Goal: Task Accomplishment & Management: Use online tool/utility

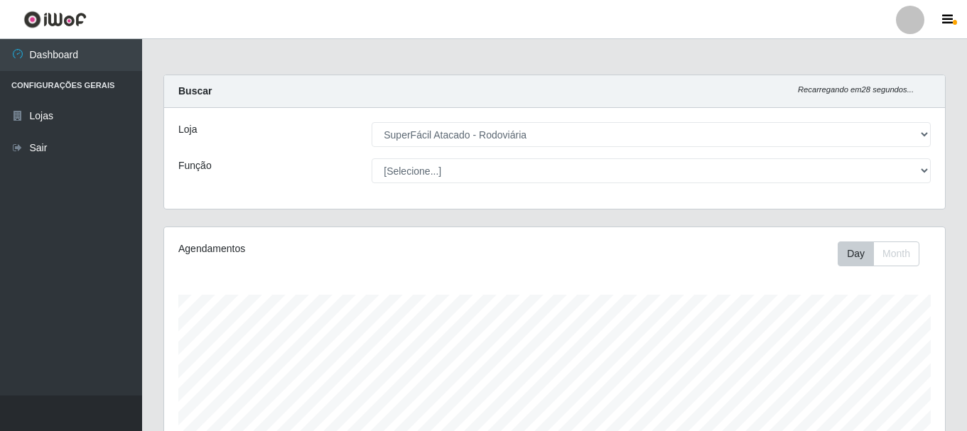
select select "400"
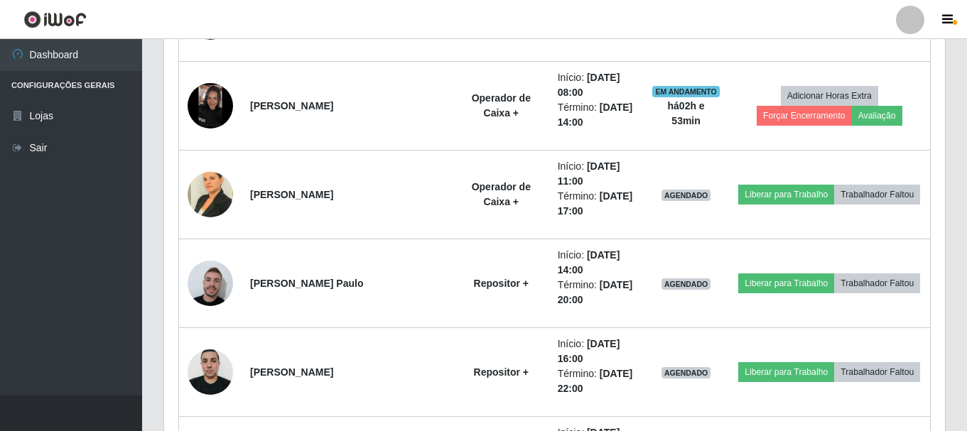
scroll to position [472, 0]
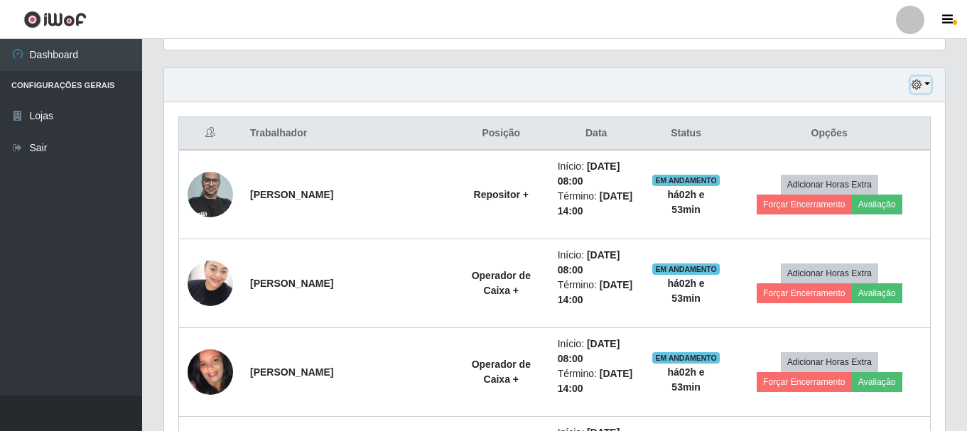
click at [930, 84] on button "button" at bounding box center [921, 85] width 20 height 16
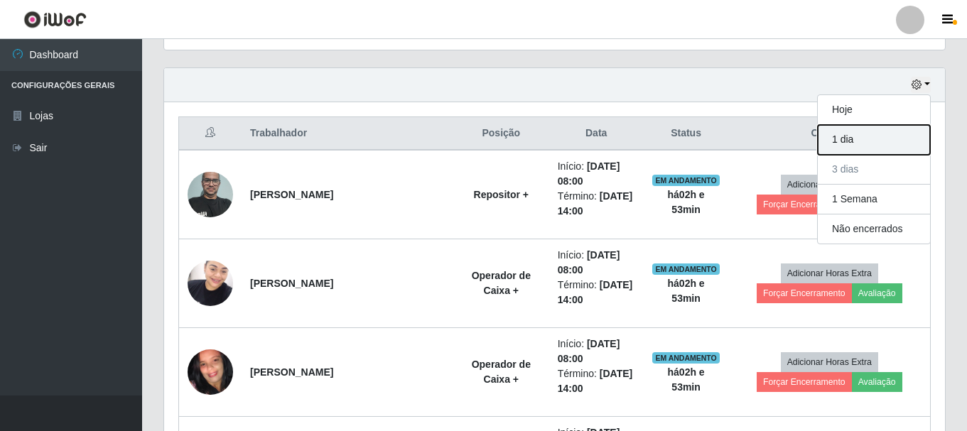
click at [889, 134] on button "1 dia" at bounding box center [874, 140] width 112 height 30
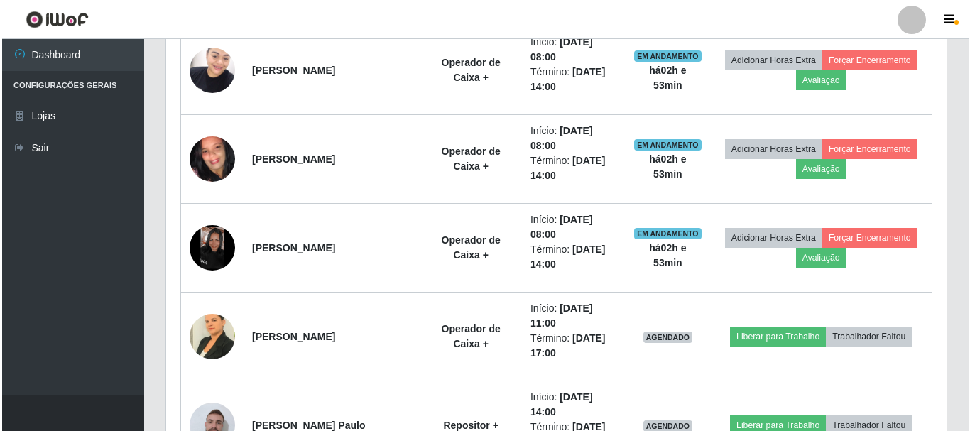
scroll to position [828, 0]
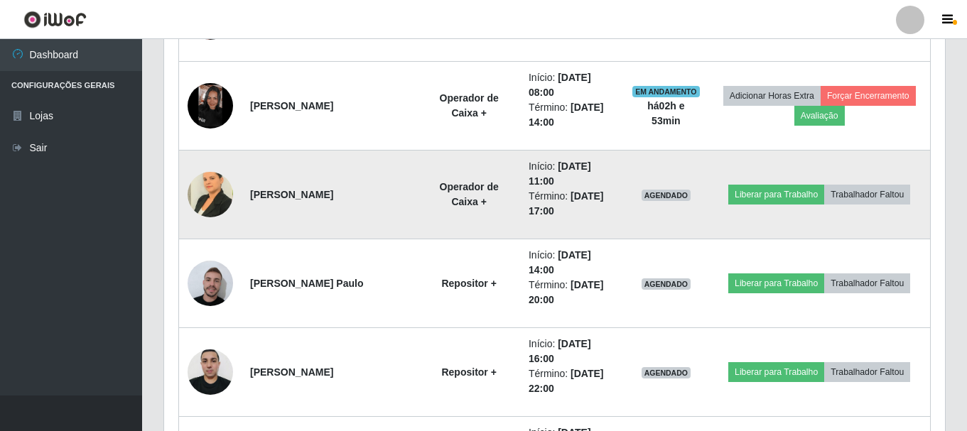
click at [196, 193] on img at bounding box center [210, 194] width 45 height 60
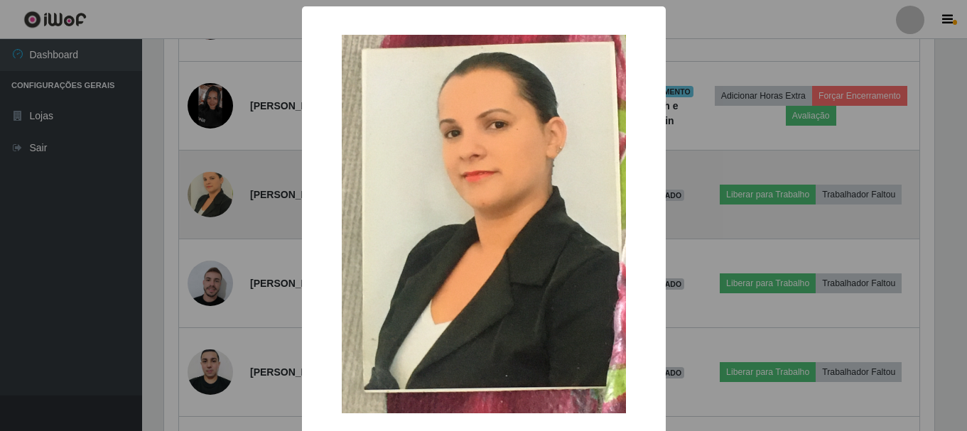
scroll to position [295, 774]
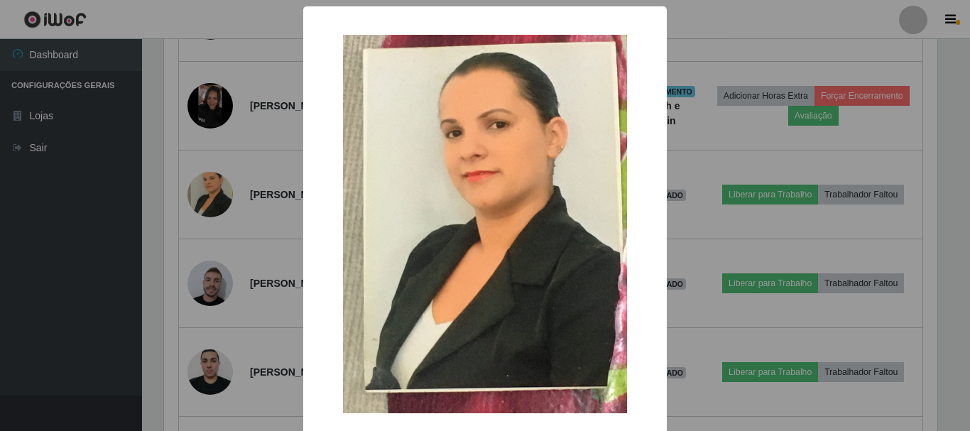
click at [472, 205] on img at bounding box center [485, 224] width 284 height 379
click at [267, 218] on div "× OK Cancel" at bounding box center [485, 215] width 970 height 431
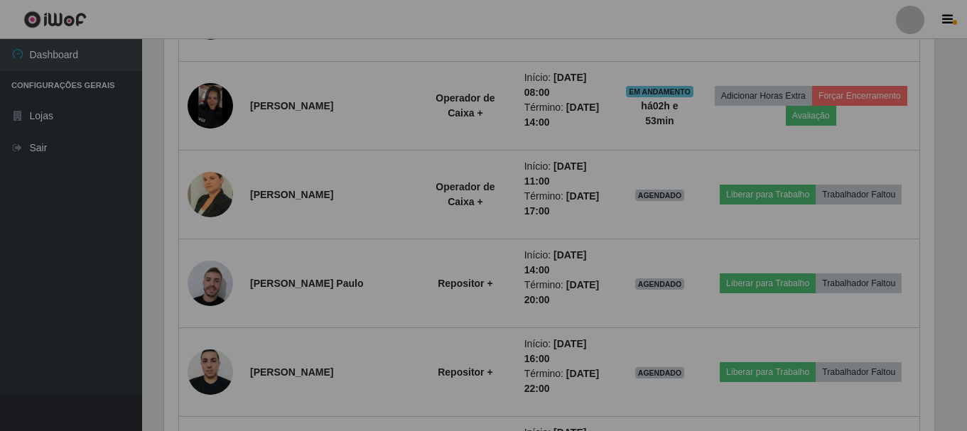
scroll to position [295, 781]
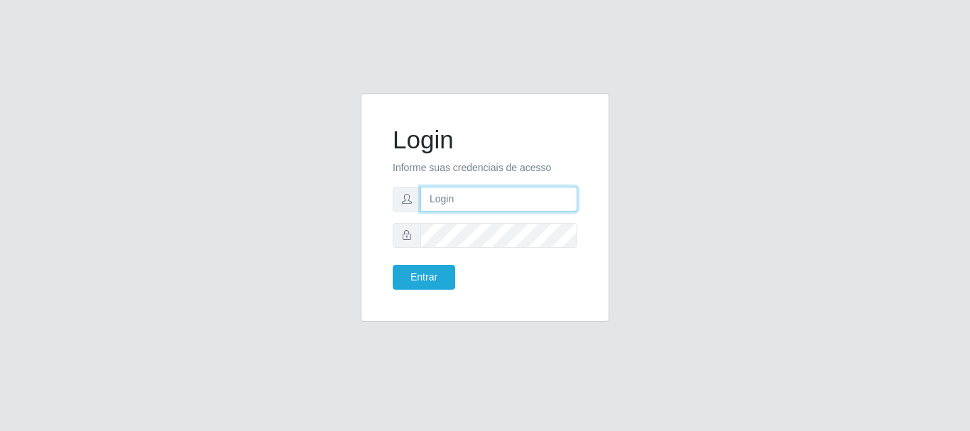
click at [477, 204] on input "text" at bounding box center [499, 199] width 157 height 25
type input "[EMAIL_ADDRESS][DOMAIN_NAME]"
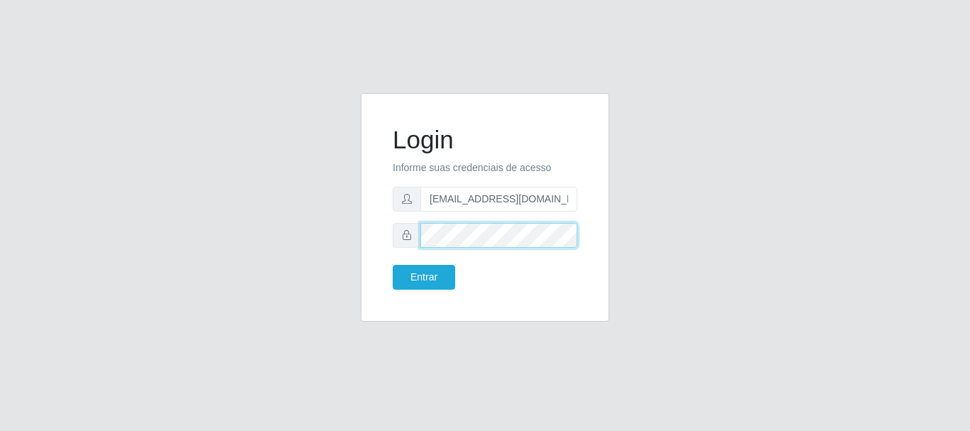
click at [393, 265] on button "Entrar" at bounding box center [424, 277] width 63 height 25
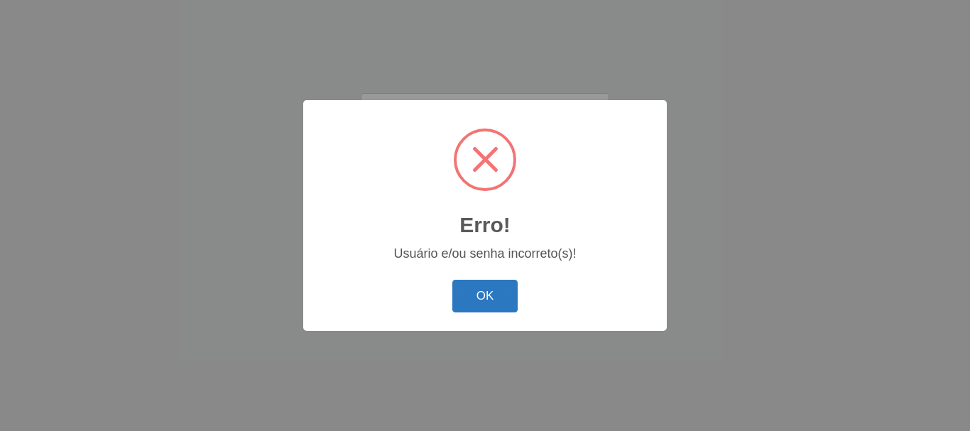
click at [469, 302] on button "OK" at bounding box center [486, 296] width 66 height 33
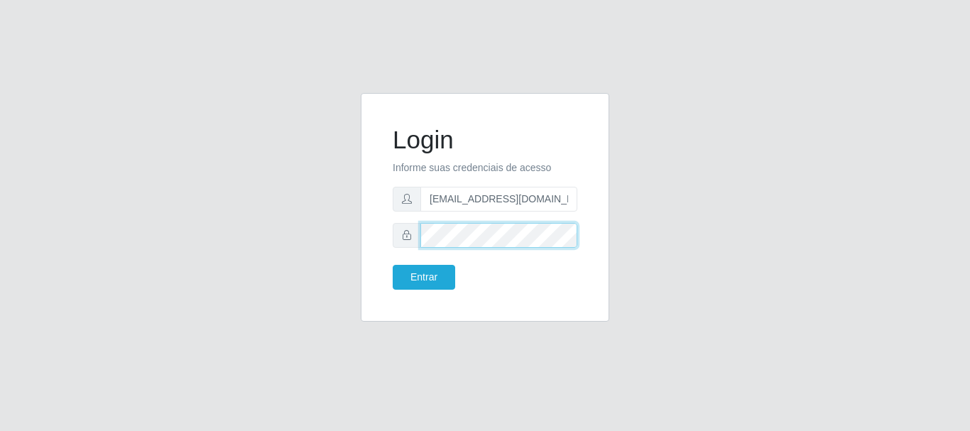
click at [393, 265] on button "Entrar" at bounding box center [424, 277] width 63 height 25
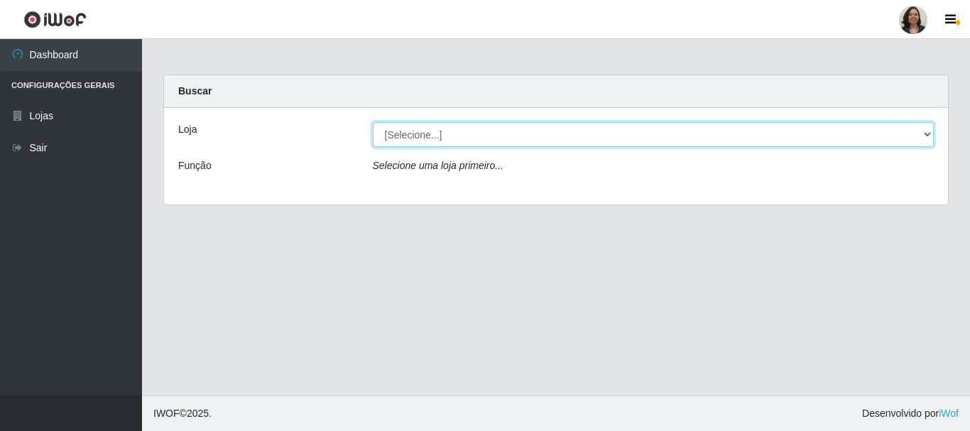
click at [930, 133] on select "[Selecione...] SuperFácil Atacado - Rodoviária" at bounding box center [654, 134] width 562 height 25
select select "400"
click at [373, 122] on select "[Selecione...] SuperFácil Atacado - Rodoviária" at bounding box center [654, 134] width 562 height 25
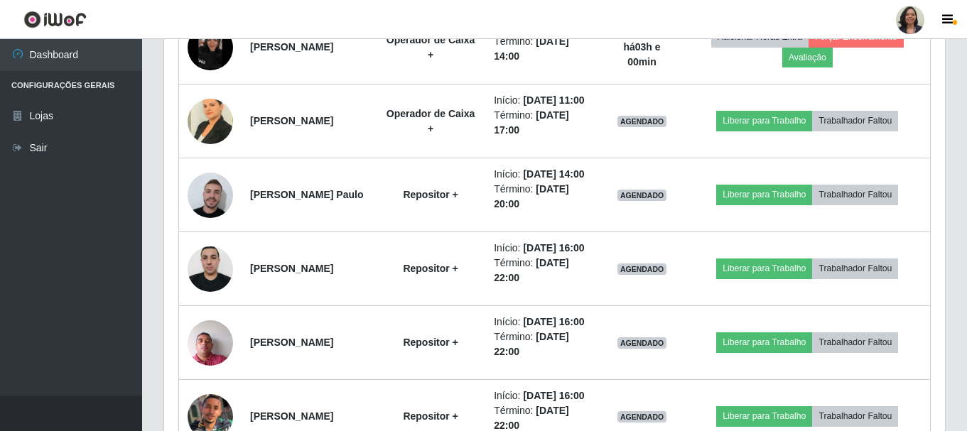
scroll to position [853, 0]
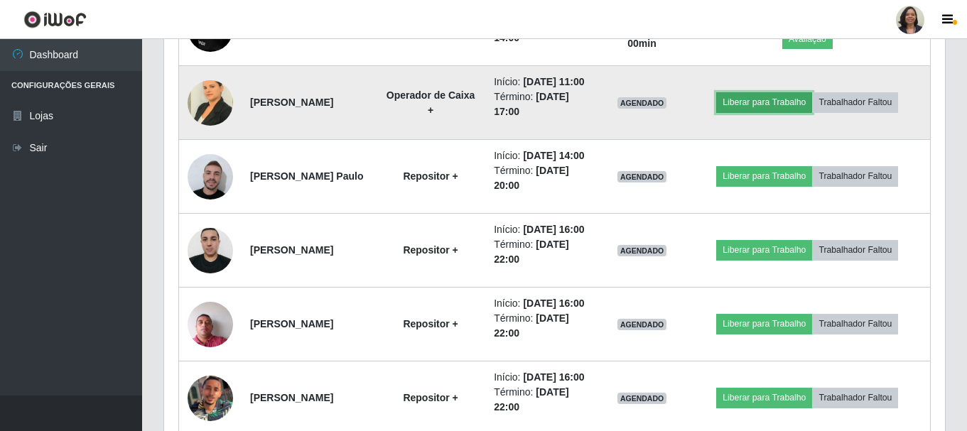
click at [772, 112] on button "Liberar para Trabalho" at bounding box center [764, 102] width 96 height 20
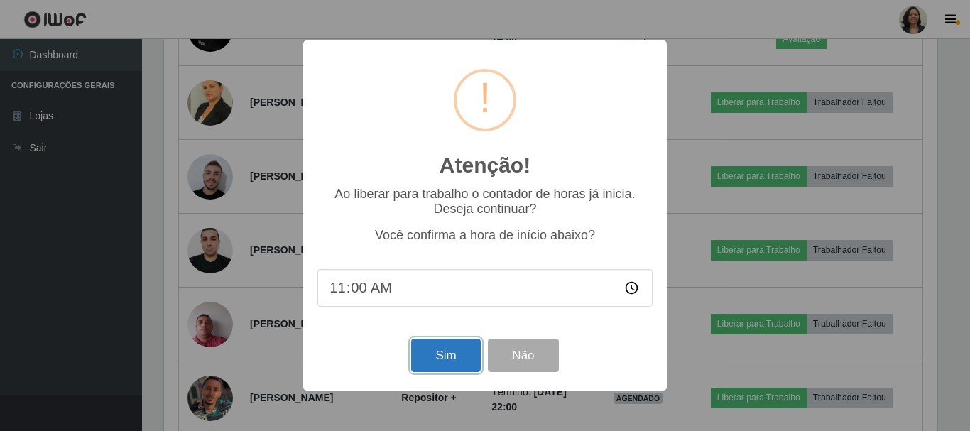
click at [440, 360] on button "Sim" at bounding box center [445, 355] width 69 height 33
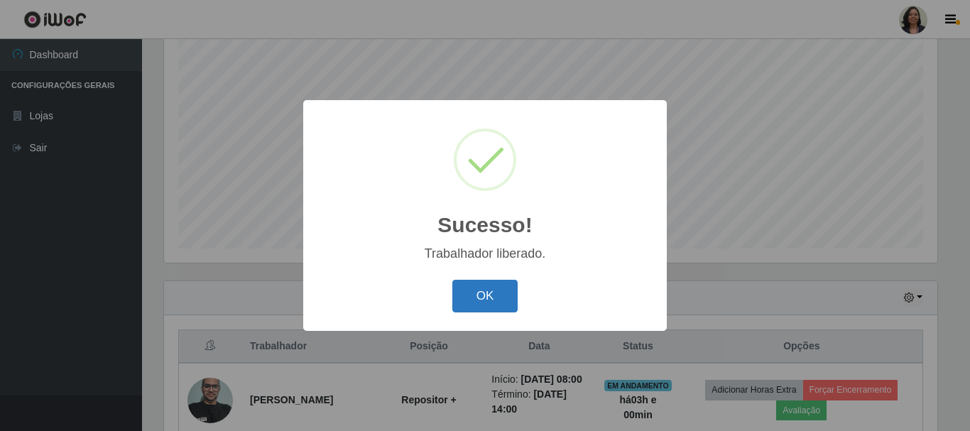
click at [467, 304] on button "OK" at bounding box center [486, 296] width 66 height 33
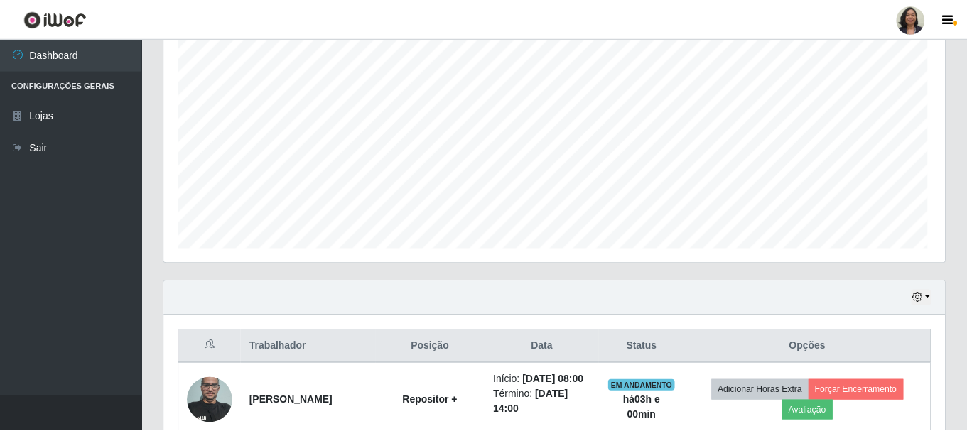
scroll to position [295, 781]
